Goal: Task Accomplishment & Management: Use online tool/utility

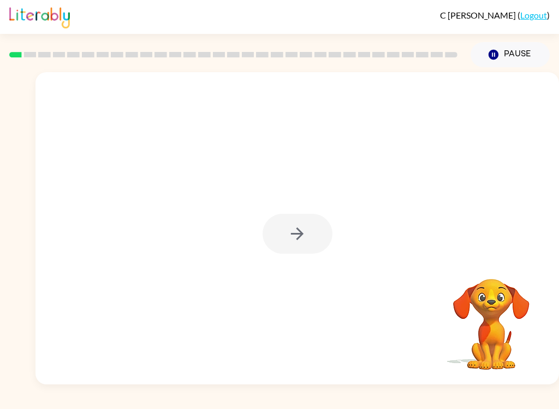
click at [486, 323] on video "Your browser must support playing .mp4 files to use Literably. Please try using…" at bounding box center [491, 316] width 109 height 109
click at [316, 225] on button "button" at bounding box center [298, 234] width 70 height 40
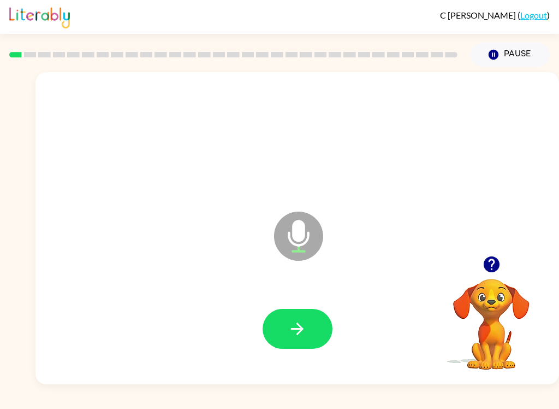
click at [493, 315] on video "Your browser must support playing .mp4 files to use Literably. Please try using…" at bounding box center [491, 316] width 109 height 109
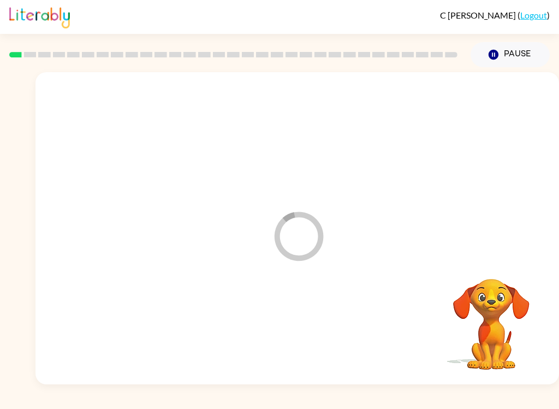
click at [490, 308] on video "Your browser must support playing .mp4 files to use Literably. Please try using…" at bounding box center [491, 316] width 109 height 109
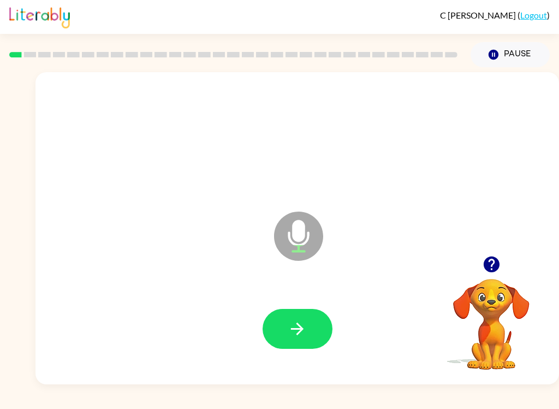
click at [299, 325] on icon "button" at bounding box center [297, 328] width 13 height 13
click at [309, 325] on button "button" at bounding box center [298, 329] width 70 height 40
click at [487, 300] on video "Your browser must support playing .mp4 files to use Literably. Please try using…" at bounding box center [491, 316] width 109 height 109
click at [494, 302] on video "Your browser must support playing .mp4 files to use Literably. Please try using…" at bounding box center [491, 316] width 109 height 109
click at [495, 270] on icon "button" at bounding box center [492, 264] width 16 height 16
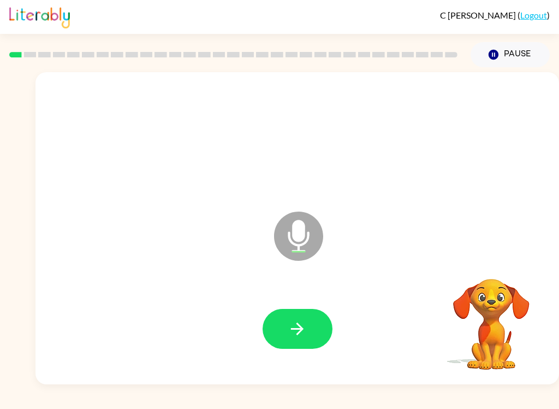
click at [493, 294] on video "Your browser must support playing .mp4 files to use Literably. Please try using…" at bounding box center [491, 316] width 109 height 109
click at [307, 320] on button "button" at bounding box center [298, 329] width 70 height 40
click at [312, 320] on button "button" at bounding box center [298, 329] width 70 height 40
click at [300, 329] on icon "button" at bounding box center [297, 328] width 13 height 13
click at [303, 331] on icon "button" at bounding box center [297, 328] width 19 height 19
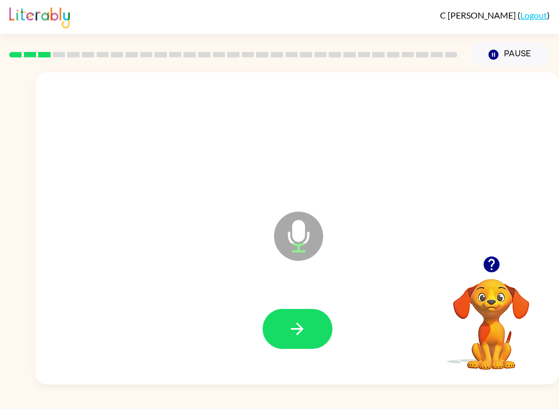
click at [306, 334] on icon "button" at bounding box center [297, 328] width 19 height 19
click at [320, 347] on button "button" at bounding box center [298, 329] width 70 height 40
click at [292, 327] on icon "button" at bounding box center [297, 328] width 19 height 19
click at [317, 327] on button "button" at bounding box center [298, 329] width 70 height 40
click at [288, 309] on button "button" at bounding box center [298, 329] width 70 height 40
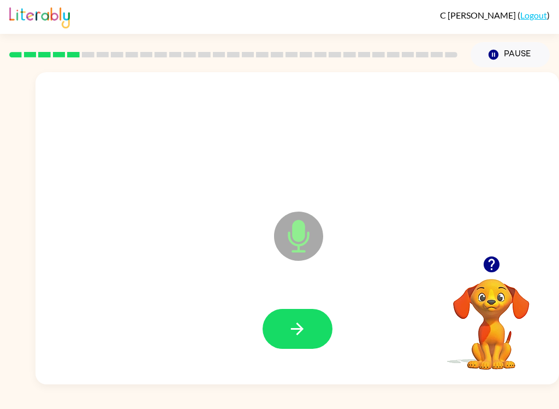
click at [503, 294] on video "Your browser must support playing .mp4 files to use Literably. Please try using…" at bounding box center [491, 316] width 109 height 109
click at [497, 265] on icon "button" at bounding box center [492, 264] width 16 height 16
click at [303, 300] on div at bounding box center [297, 329] width 502 height 90
click at [298, 343] on button "button" at bounding box center [298, 329] width 70 height 40
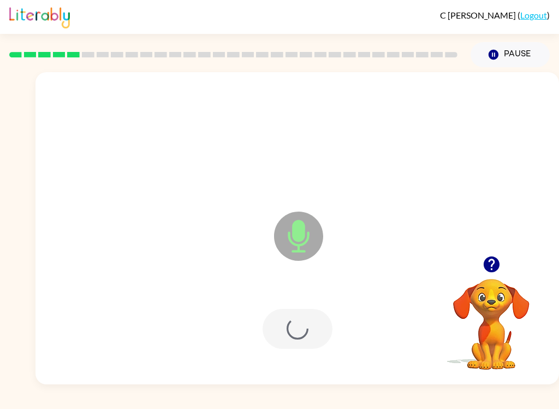
click at [298, 342] on div at bounding box center [298, 329] width 70 height 40
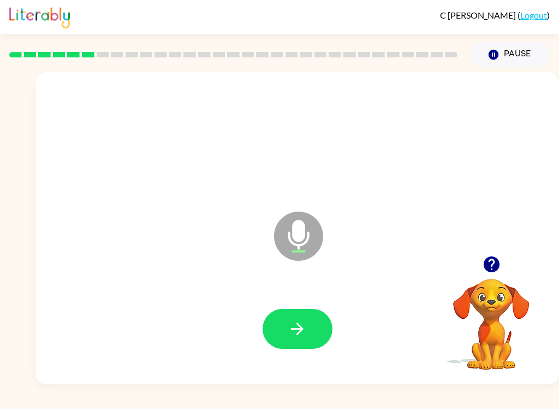
click at [303, 321] on icon "button" at bounding box center [297, 328] width 19 height 19
click at [304, 339] on button "button" at bounding box center [298, 329] width 70 height 40
click at [313, 329] on button "button" at bounding box center [298, 329] width 70 height 40
click at [293, 323] on icon "button" at bounding box center [297, 328] width 19 height 19
click at [491, 310] on video "Your browser must support playing .mp4 files to use Literably. Please try using…" at bounding box center [491, 316] width 109 height 109
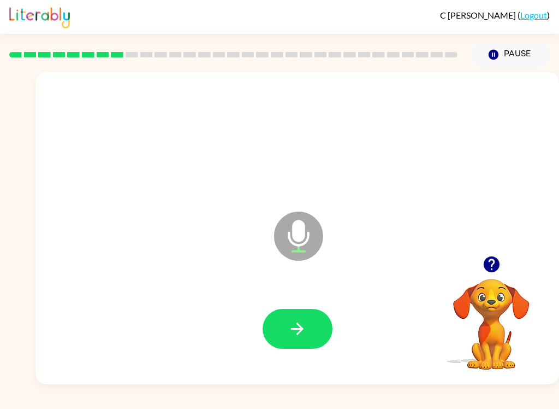
click at [495, 277] on button "button" at bounding box center [492, 264] width 28 height 28
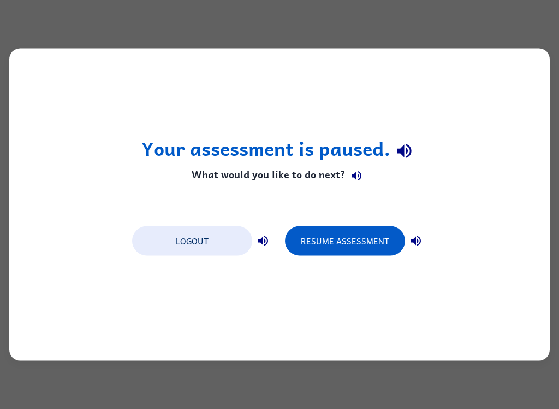
click at [349, 242] on button "Resume Assessment" at bounding box center [345, 241] width 120 height 30
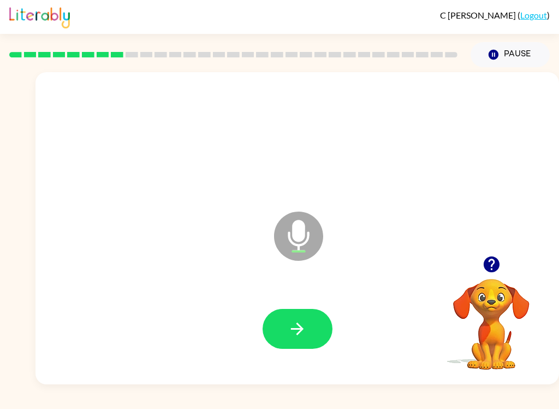
click at [284, 322] on button "button" at bounding box center [298, 329] width 70 height 40
click at [492, 278] on button "button" at bounding box center [492, 264] width 28 height 28
click at [310, 334] on button "button" at bounding box center [298, 329] width 70 height 40
click at [476, 335] on video "Your browser must support playing .mp4 files to use Literably. Please try using…" at bounding box center [491, 316] width 109 height 109
click at [490, 268] on icon "button" at bounding box center [492, 264] width 16 height 16
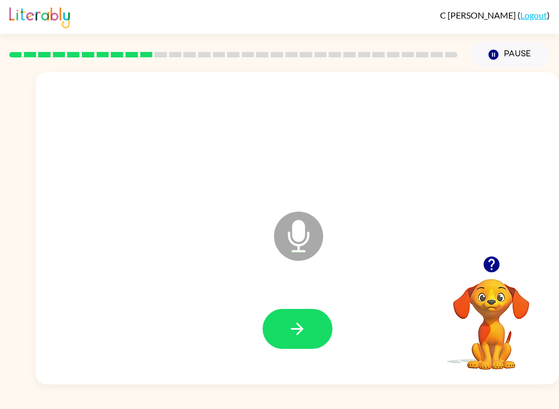
click at [275, 306] on div at bounding box center [297, 329] width 502 height 90
click at [313, 337] on button "button" at bounding box center [298, 329] width 70 height 40
click at [298, 332] on icon "button" at bounding box center [297, 328] width 19 height 19
click at [495, 308] on video "Your browser must support playing .mp4 files to use Literably. Please try using…" at bounding box center [491, 316] width 109 height 109
click at [486, 290] on video "Your browser must support playing .mp4 files to use Literably. Please try using…" at bounding box center [491, 316] width 109 height 109
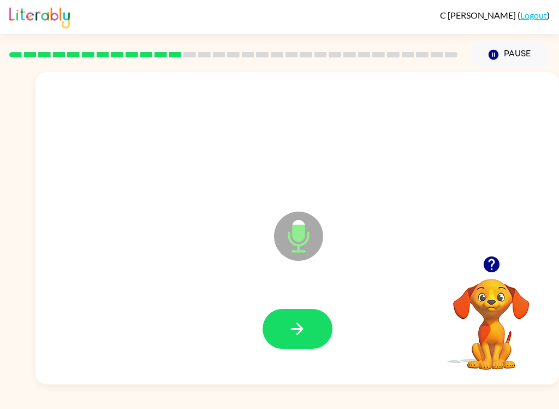
click at [498, 323] on video "Your browser must support playing .mp4 files to use Literably. Please try using…" at bounding box center [491, 316] width 109 height 109
click at [485, 285] on video "Your browser must support playing .mp4 files to use Literably. Please try using…" at bounding box center [491, 316] width 109 height 109
click at [493, 309] on video "Your browser must support playing .mp4 files to use Literably. Please try using…" at bounding box center [491, 316] width 109 height 109
click at [486, 297] on video "Your browser must support playing .mp4 files to use Literably. Please try using…" at bounding box center [491, 316] width 109 height 109
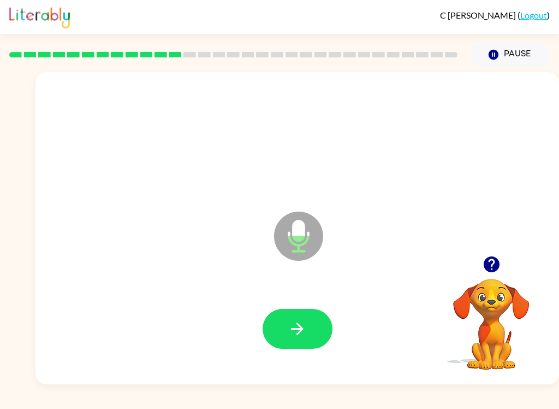
click at [487, 269] on icon "button" at bounding box center [492, 264] width 16 height 16
click at [487, 269] on video "Your browser must support playing .mp4 files to use Literably. Please try using…" at bounding box center [491, 316] width 109 height 109
click at [508, 335] on video "Your browser must support playing .mp4 files to use Literably. Please try using…" at bounding box center [491, 316] width 109 height 109
click at [320, 330] on button "button" at bounding box center [298, 329] width 70 height 40
click at [320, 315] on button "button" at bounding box center [298, 329] width 70 height 40
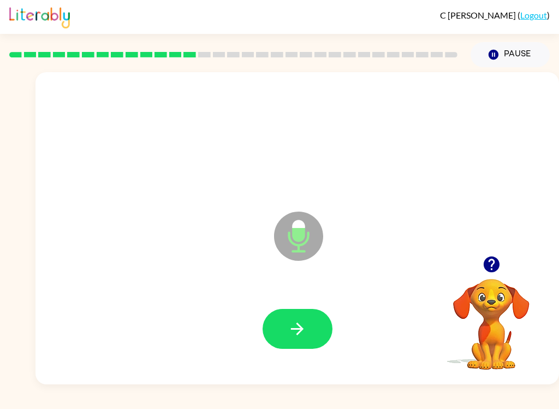
click at [299, 313] on button "button" at bounding box center [298, 329] width 70 height 40
click at [295, 334] on icon "button" at bounding box center [297, 328] width 19 height 19
click at [294, 326] on icon "button" at bounding box center [297, 328] width 19 height 19
click at [284, 324] on button "button" at bounding box center [298, 329] width 70 height 40
click at [394, 324] on div at bounding box center [297, 329] width 502 height 90
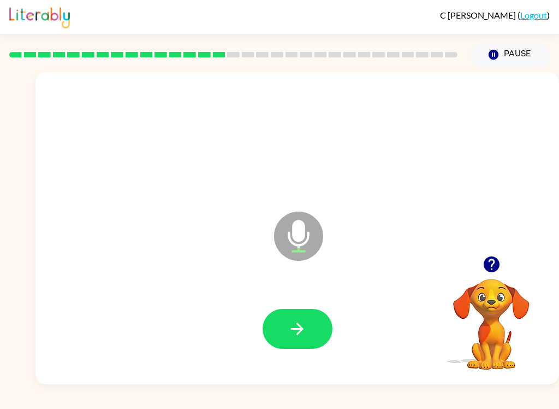
click at [292, 328] on icon "button" at bounding box center [297, 328] width 19 height 19
click at [461, 308] on video "Your browser must support playing .mp4 files to use Literably. Please try using…" at bounding box center [491, 316] width 109 height 109
click at [505, 317] on video "Your browser must support playing .mp4 files to use Literably. Please try using…" at bounding box center [491, 316] width 109 height 109
click at [506, 297] on video "Your browser must support playing .mp4 files to use Literably. Please try using…" at bounding box center [491, 316] width 109 height 109
click at [515, 311] on video "Your browser must support playing .mp4 files to use Literably. Please try using…" at bounding box center [491, 316] width 109 height 109
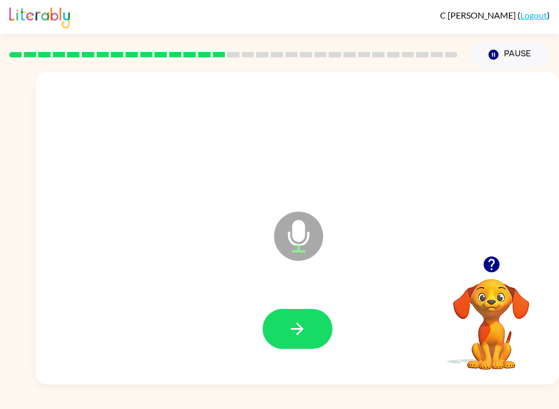
click at [487, 276] on button "button" at bounding box center [492, 264] width 28 height 28
click at [294, 321] on icon "button" at bounding box center [297, 328] width 19 height 19
click at [307, 339] on button "button" at bounding box center [298, 329] width 70 height 40
click at [298, 333] on icon "button" at bounding box center [297, 328] width 19 height 19
click at [299, 331] on icon "button" at bounding box center [297, 328] width 19 height 19
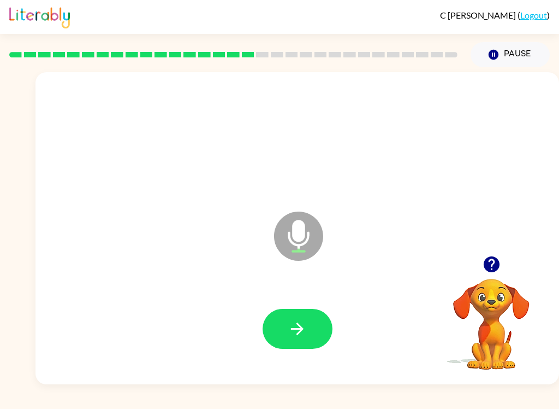
click at [309, 329] on button "button" at bounding box center [298, 329] width 70 height 40
click at [302, 335] on icon "button" at bounding box center [297, 328] width 19 height 19
click at [305, 309] on button "button" at bounding box center [298, 329] width 70 height 40
click at [299, 322] on icon "button" at bounding box center [297, 328] width 19 height 19
click at [498, 277] on button "button" at bounding box center [492, 264] width 28 height 28
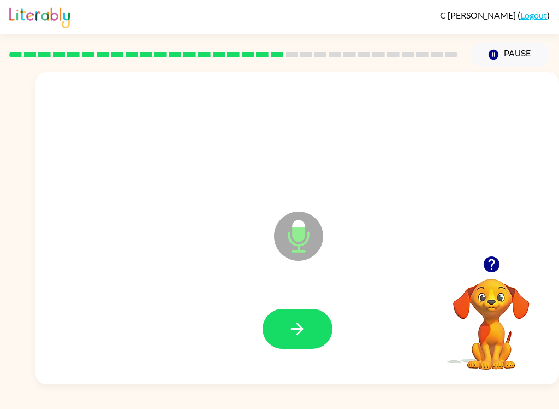
click at [288, 320] on icon "button" at bounding box center [297, 328] width 19 height 19
click at [308, 337] on button "button" at bounding box center [298, 329] width 70 height 40
click at [293, 315] on button "button" at bounding box center [298, 329] width 70 height 40
click at [297, 311] on button "button" at bounding box center [298, 329] width 70 height 40
click at [303, 329] on icon "button" at bounding box center [297, 328] width 13 height 13
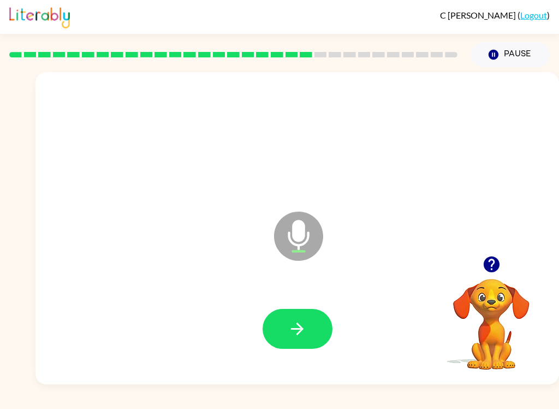
click at [281, 328] on button "button" at bounding box center [298, 329] width 70 height 40
click at [290, 318] on button "button" at bounding box center [298, 329] width 70 height 40
click at [277, 320] on button "button" at bounding box center [298, 329] width 70 height 40
click at [281, 332] on button "button" at bounding box center [298, 329] width 70 height 40
click at [274, 331] on button "button" at bounding box center [298, 329] width 70 height 40
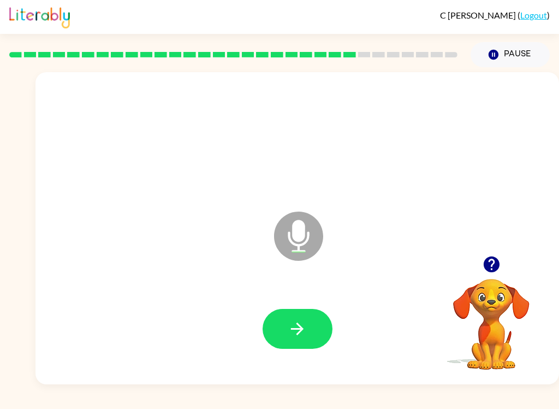
click at [296, 324] on icon "button" at bounding box center [297, 328] width 19 height 19
click at [303, 337] on icon "button" at bounding box center [297, 328] width 19 height 19
click at [313, 343] on button "button" at bounding box center [298, 329] width 70 height 40
click at [302, 331] on icon "button" at bounding box center [297, 328] width 13 height 13
click at [287, 326] on button "button" at bounding box center [298, 329] width 70 height 40
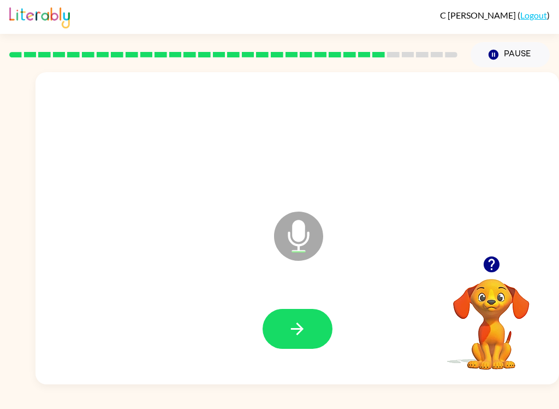
click at [315, 328] on button "button" at bounding box center [298, 329] width 70 height 40
click at [298, 326] on icon "button" at bounding box center [297, 328] width 19 height 19
click at [295, 339] on button "button" at bounding box center [298, 329] width 70 height 40
click at [286, 327] on button "button" at bounding box center [298, 329] width 70 height 40
click at [310, 342] on button "button" at bounding box center [298, 329] width 70 height 40
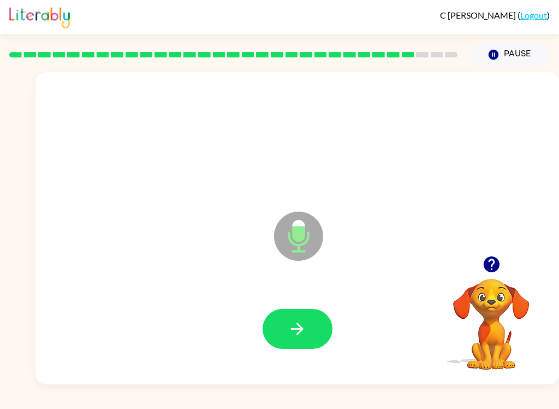
click at [301, 327] on icon "button" at bounding box center [297, 328] width 13 height 13
click at [273, 289] on icon "Microphone The Microphone is here when it is your turn to talk" at bounding box center [354, 250] width 164 height 82
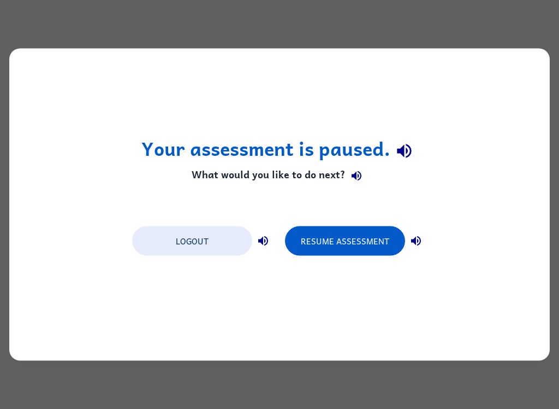
click at [345, 249] on button "Resume Assessment" at bounding box center [345, 241] width 120 height 30
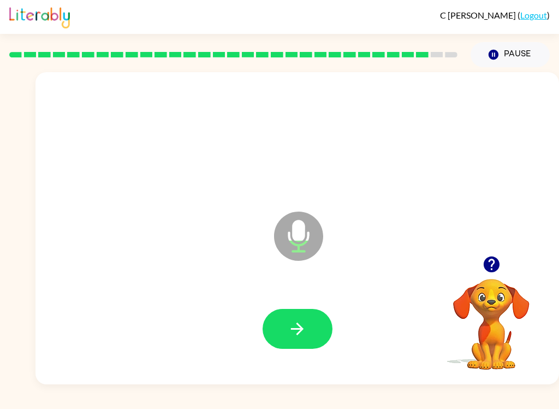
click at [312, 338] on button "button" at bounding box center [298, 329] width 70 height 40
click at [310, 319] on button "button" at bounding box center [298, 329] width 70 height 40
click at [301, 347] on button "button" at bounding box center [298, 329] width 70 height 40
click at [298, 327] on icon "button" at bounding box center [297, 328] width 19 height 19
